Goal: Transaction & Acquisition: Purchase product/service

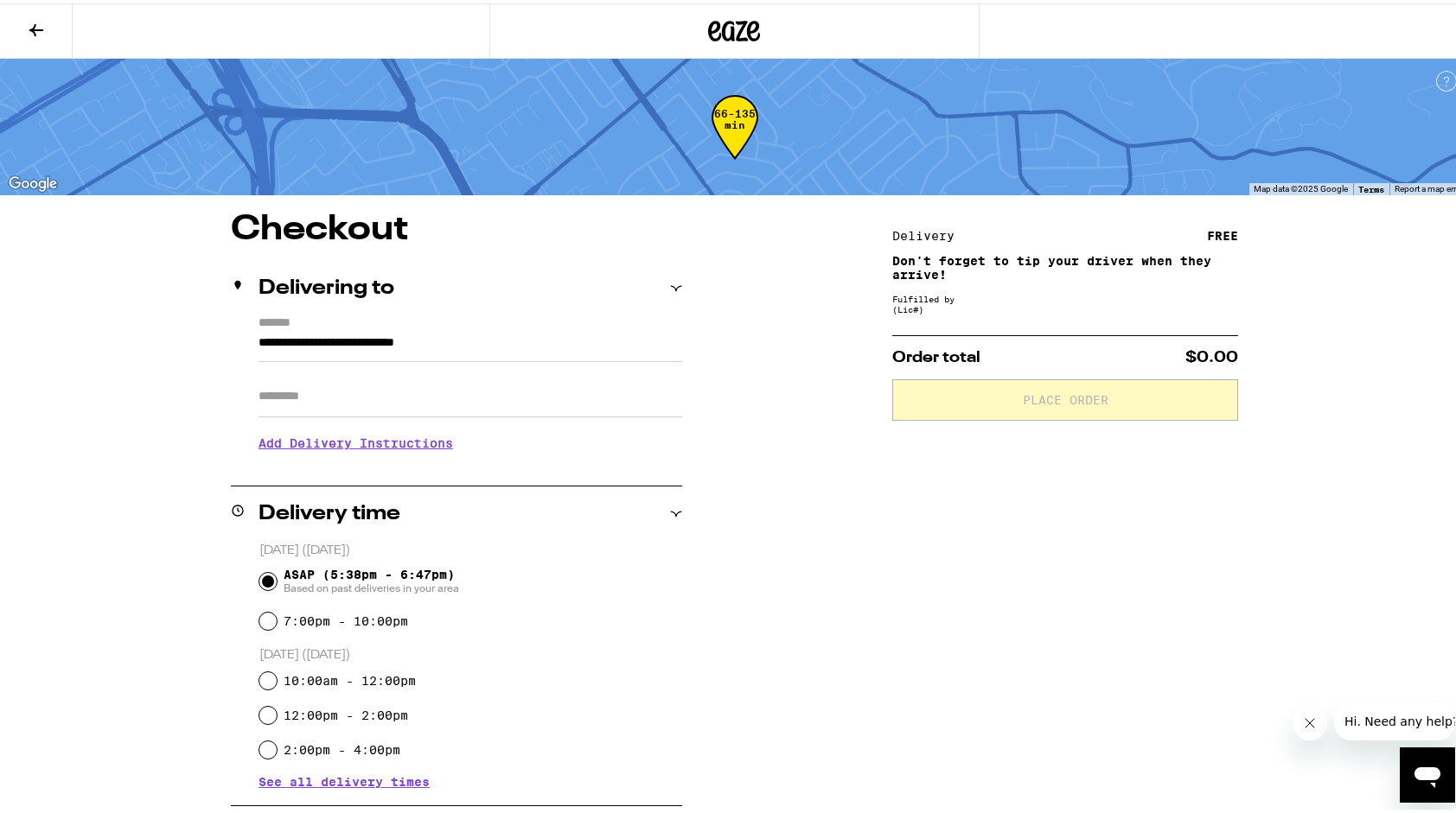
click at [36, 24] on icon at bounding box center [36, 26] width 21 height 21
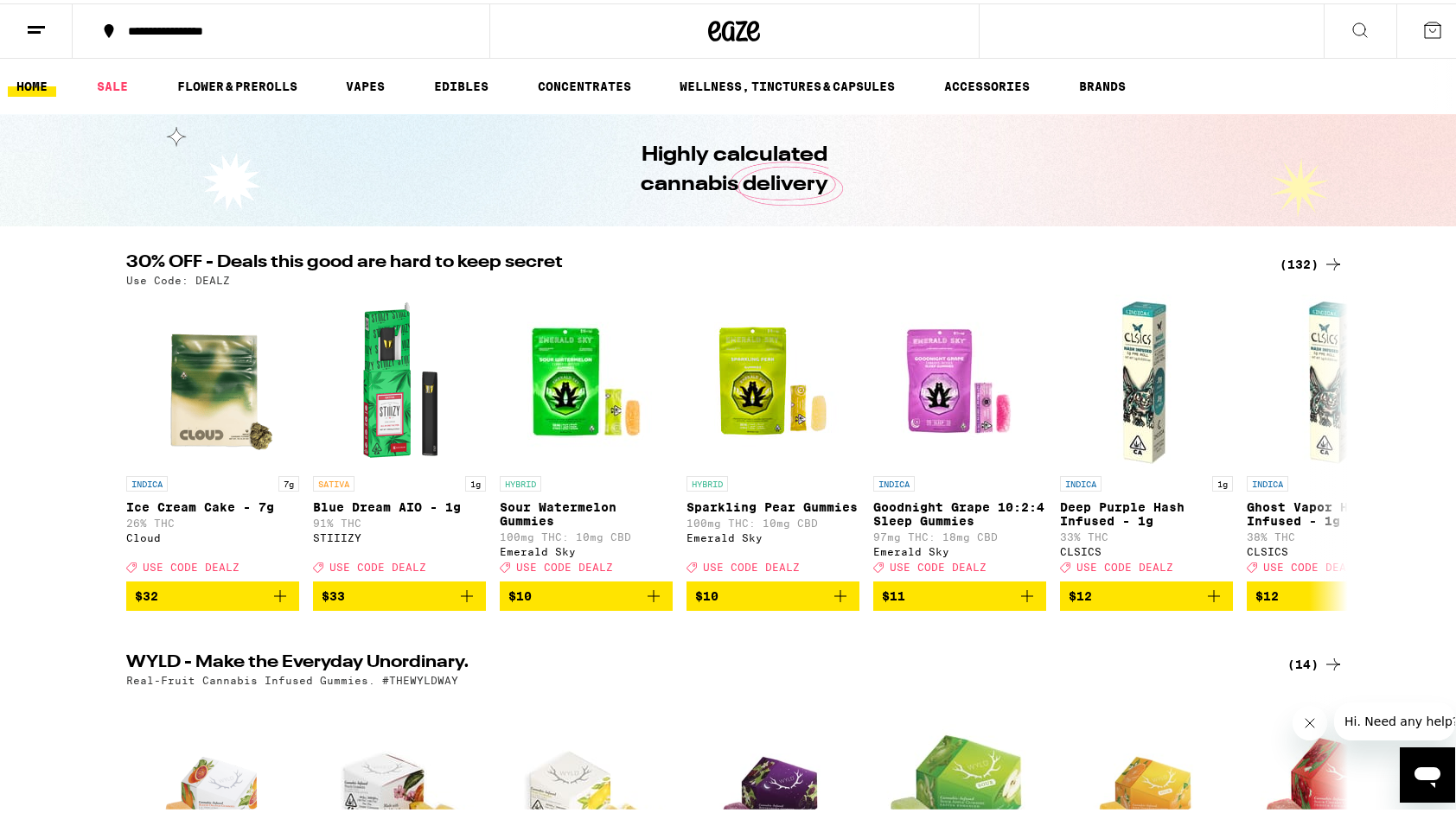
click at [1299, 259] on div "(132)" at bounding box center [1311, 261] width 64 height 21
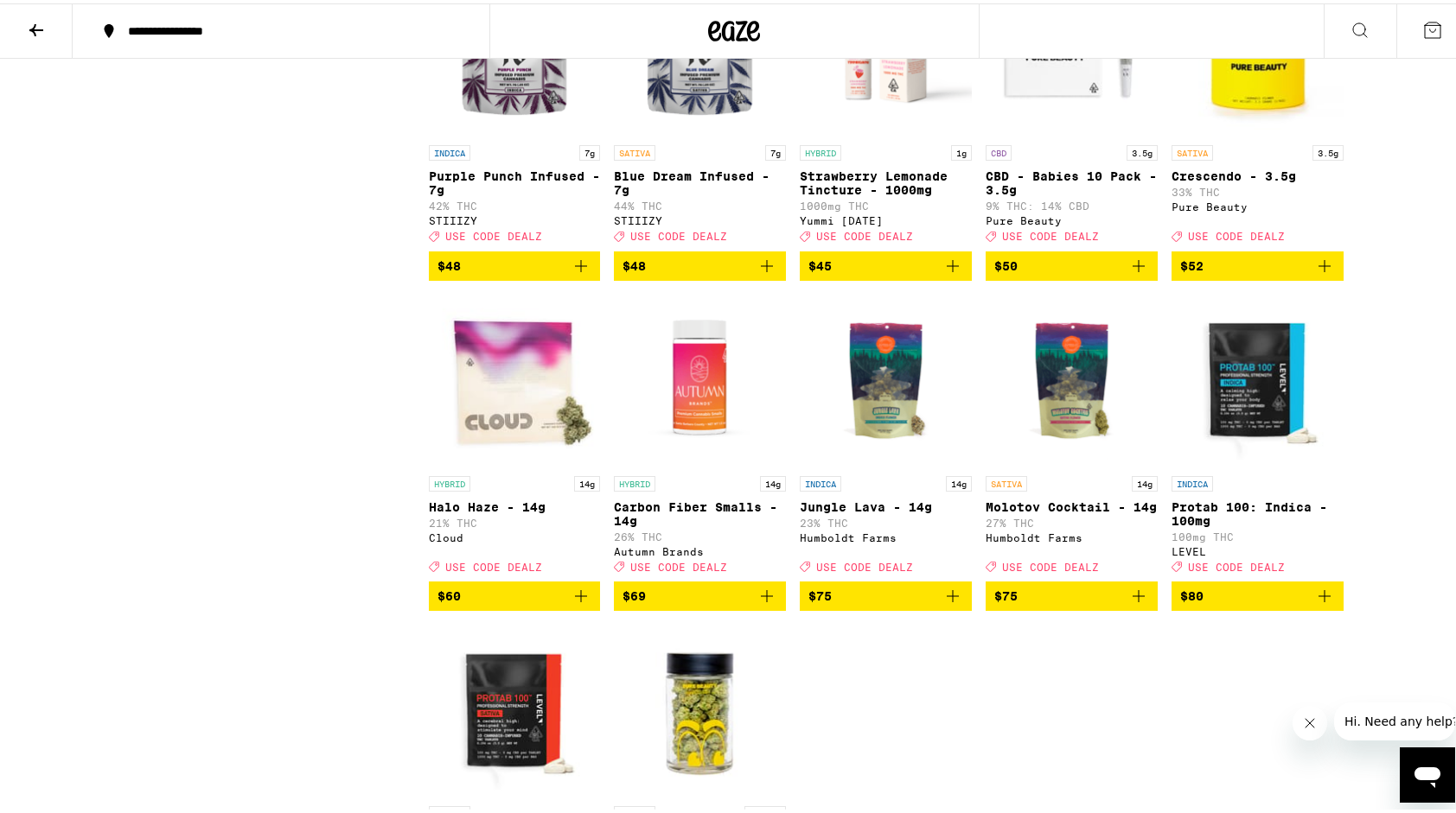
scroll to position [8186, 0]
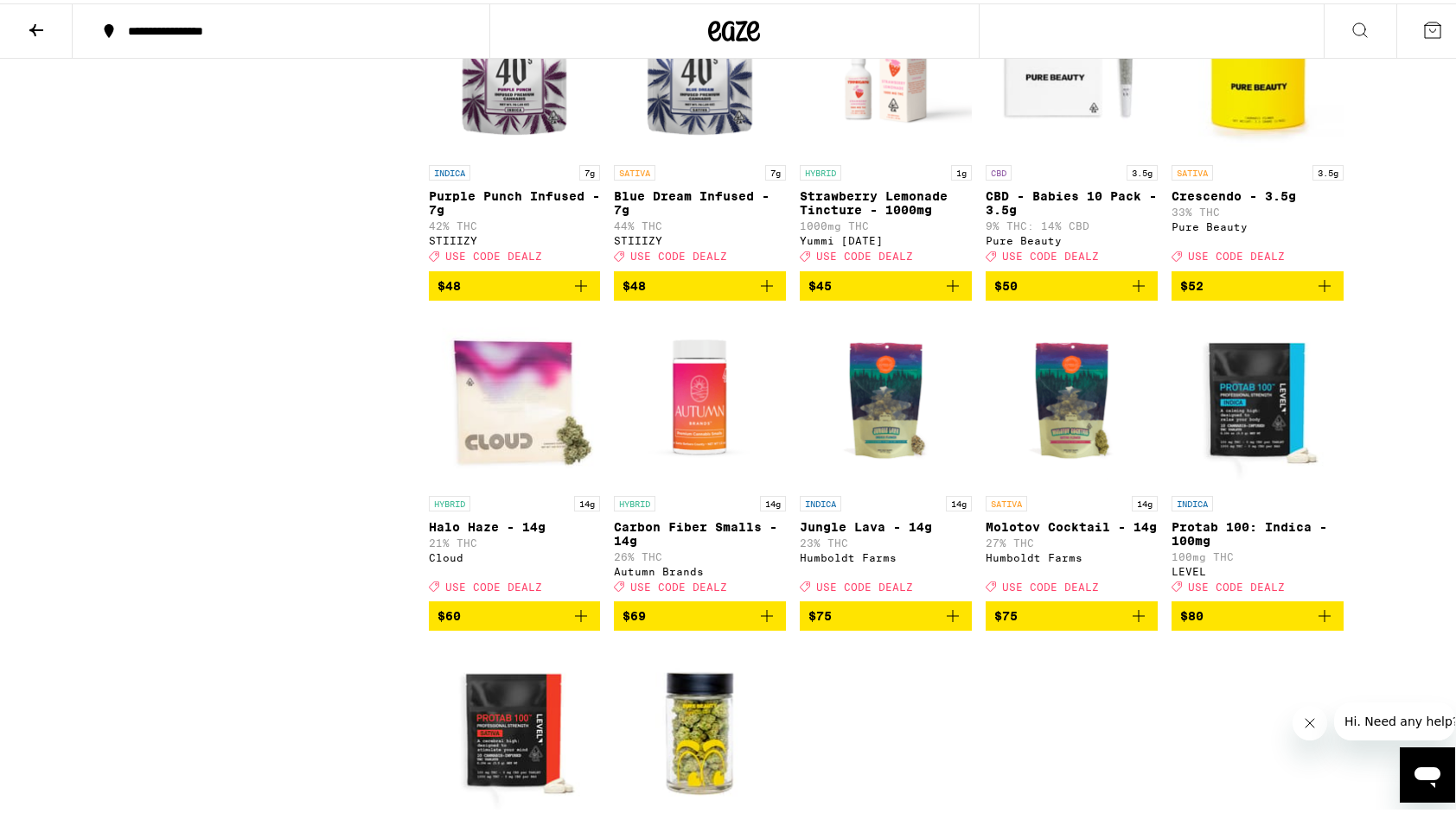
click at [570, 293] on icon "Add to bag" at bounding box center [580, 282] width 21 height 21
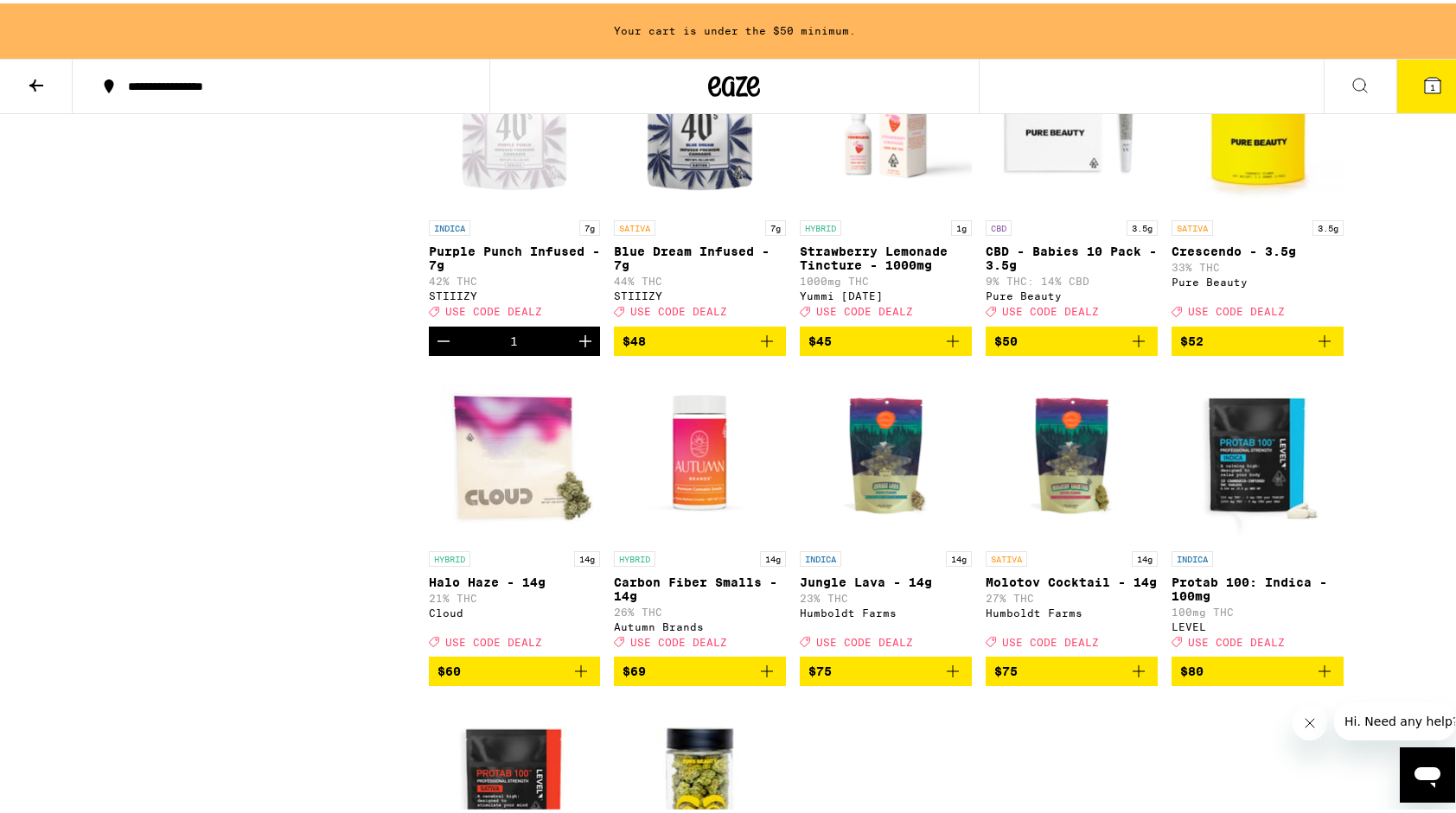
scroll to position [8241, 0]
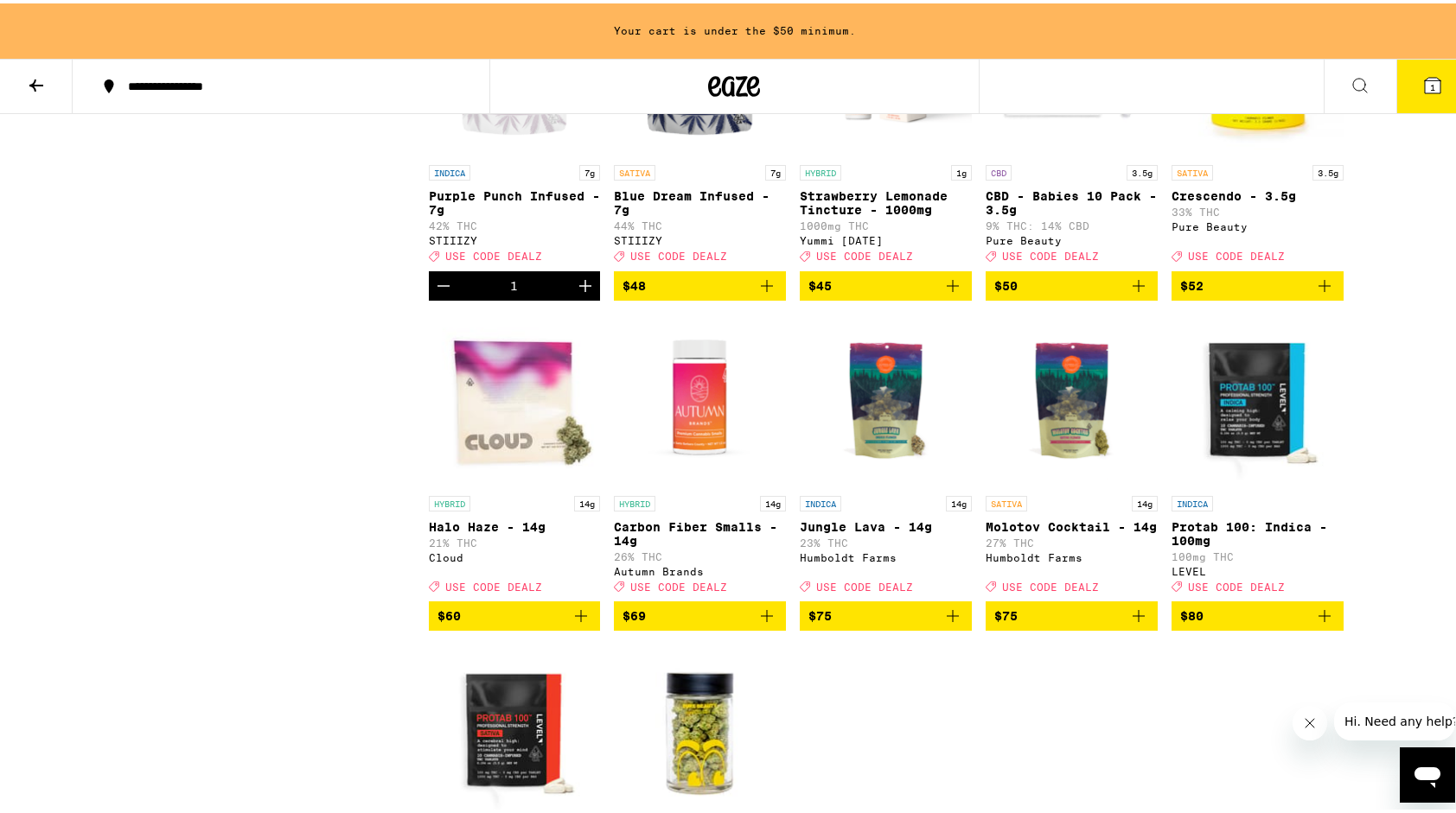
click at [761, 289] on icon "Add to bag" at bounding box center [766, 282] width 12 height 12
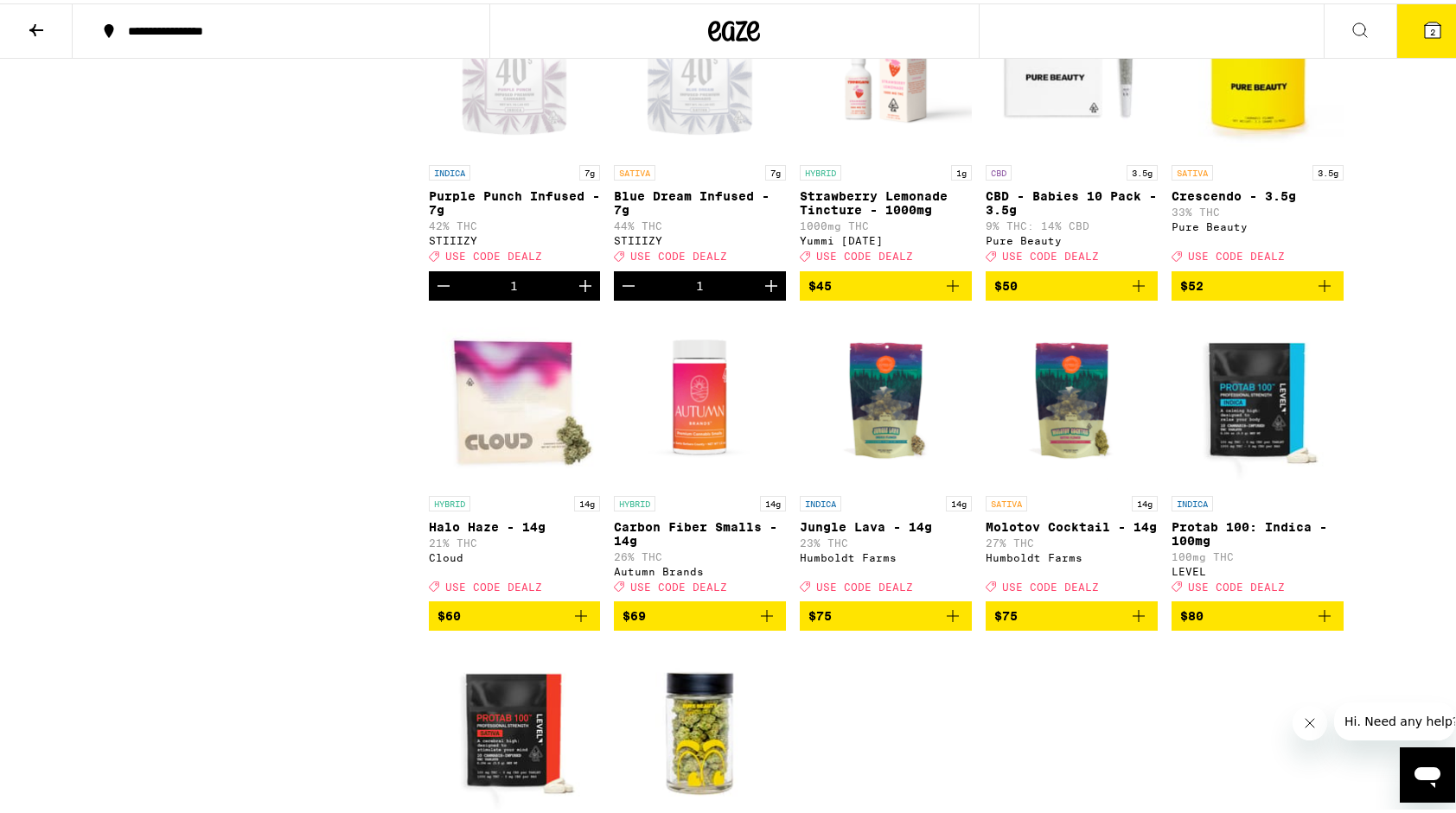
click at [1425, 23] on icon at bounding box center [1432, 26] width 15 height 15
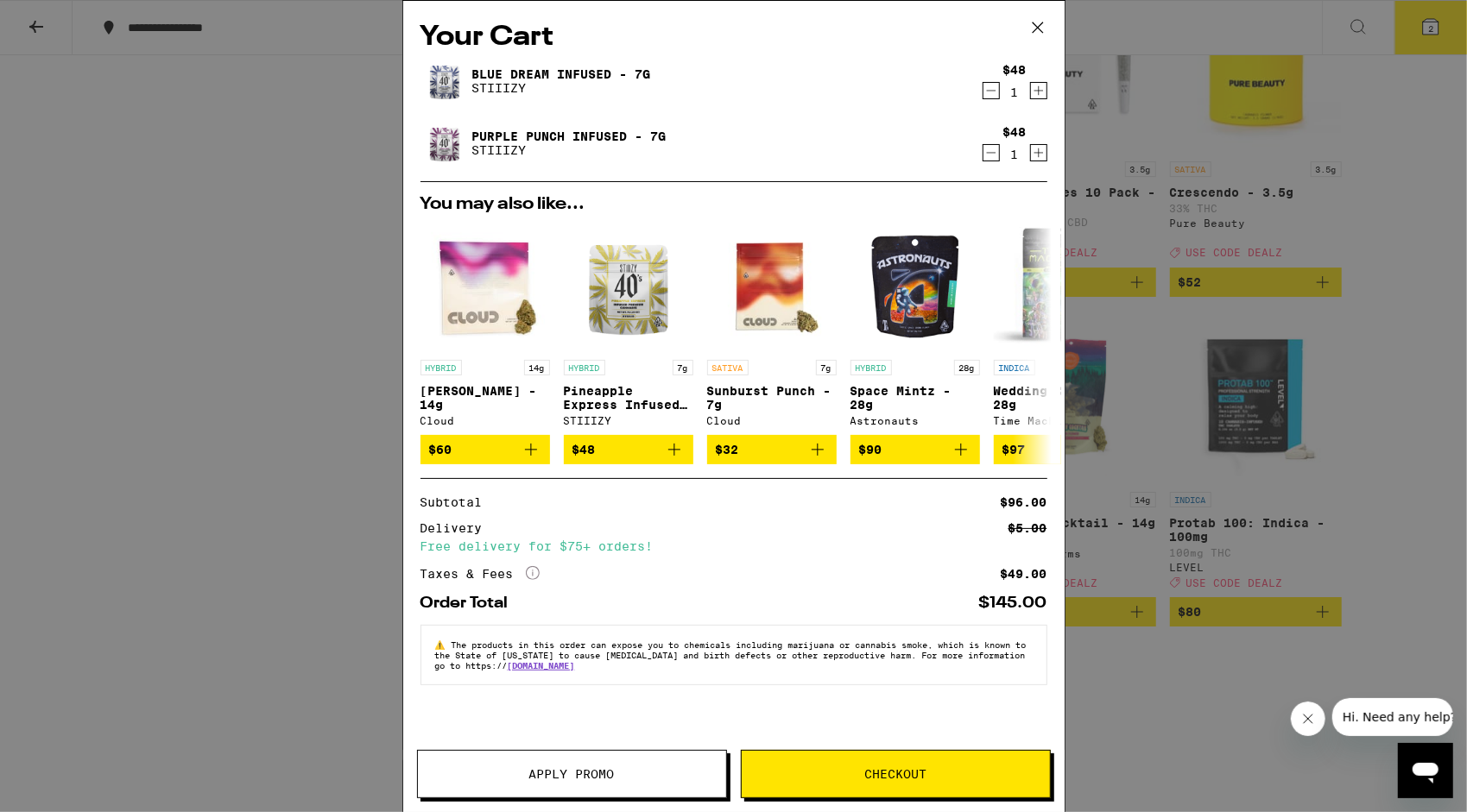
click at [521, 780] on span "Apply Promo" at bounding box center [572, 774] width 308 height 12
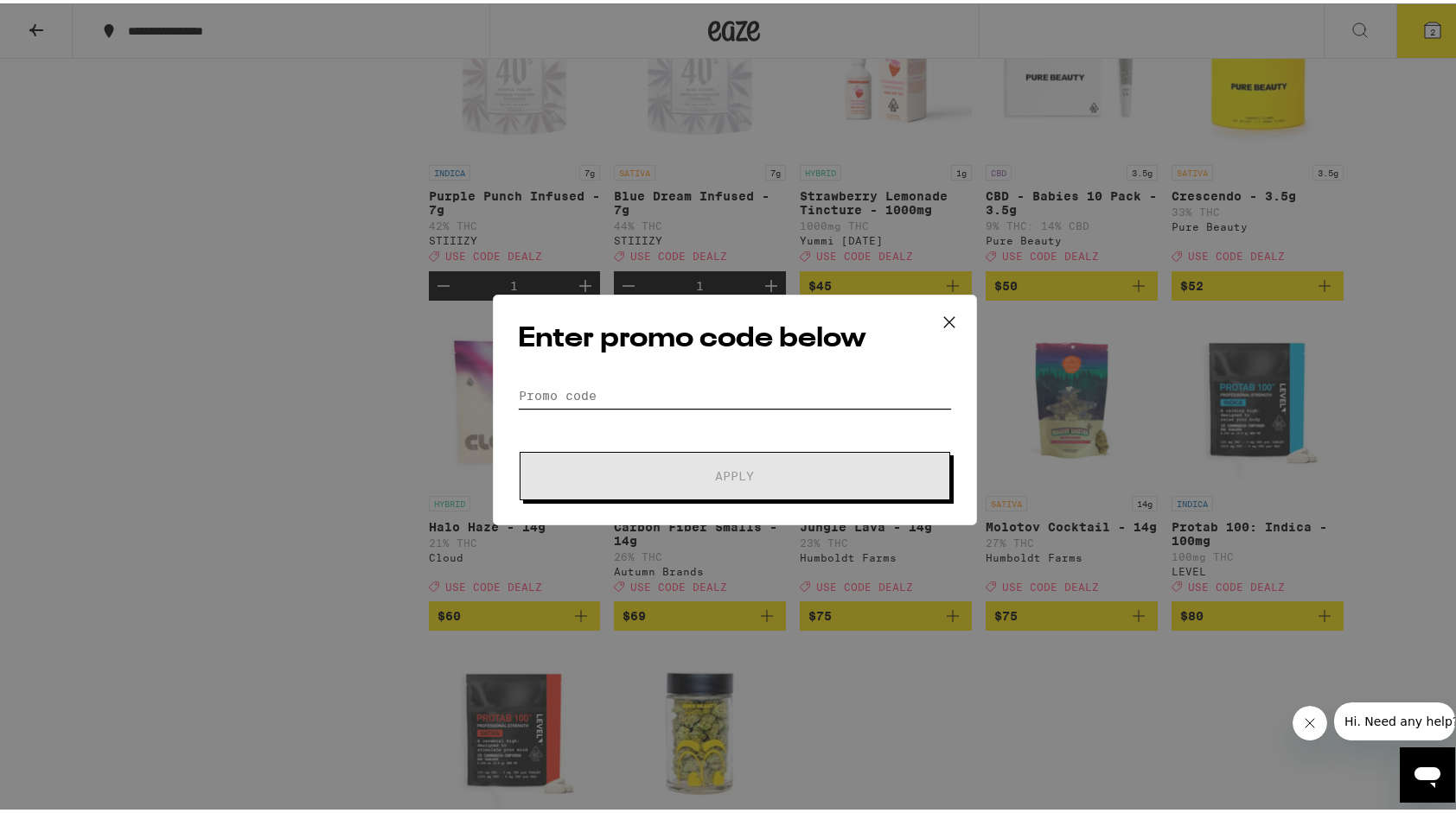
click at [600, 387] on input "Promo Code" at bounding box center [734, 392] width 434 height 26
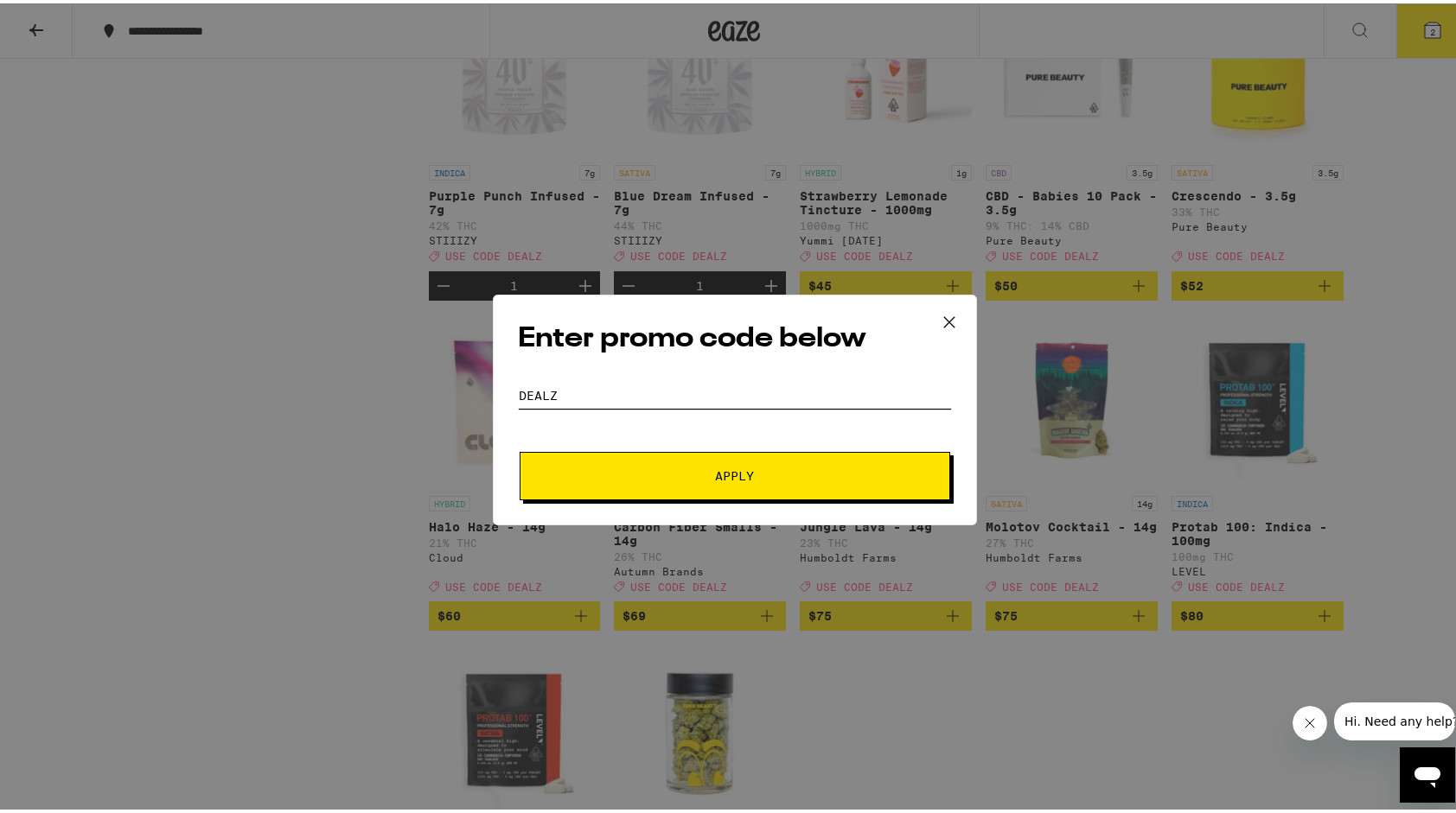
type input "dealz"
click at [745, 481] on button "Apply" at bounding box center [734, 473] width 430 height 48
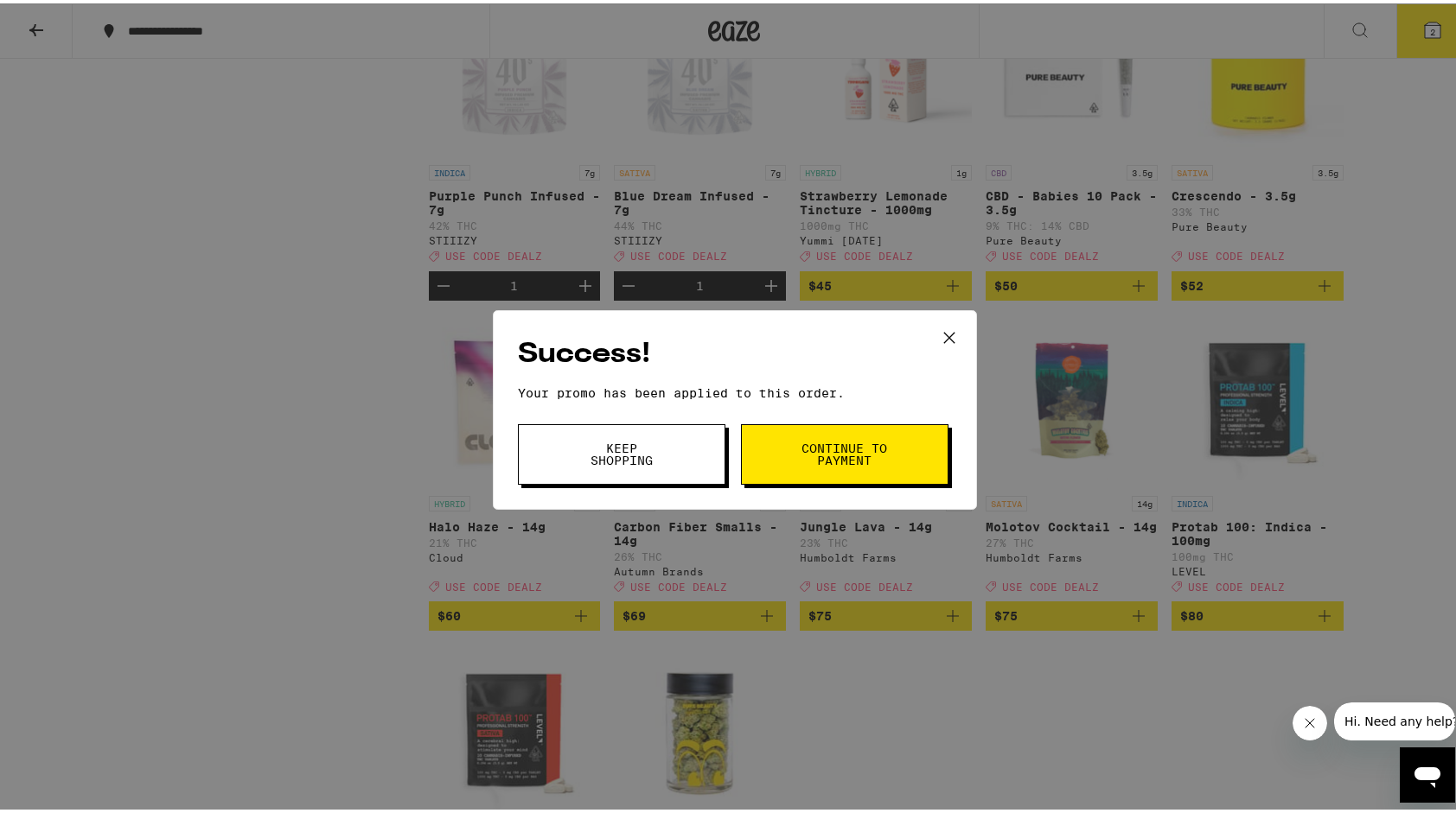
click at [803, 464] on span "Continue to payment" at bounding box center [844, 451] width 88 height 24
